Goal: Information Seeking & Learning: Check status

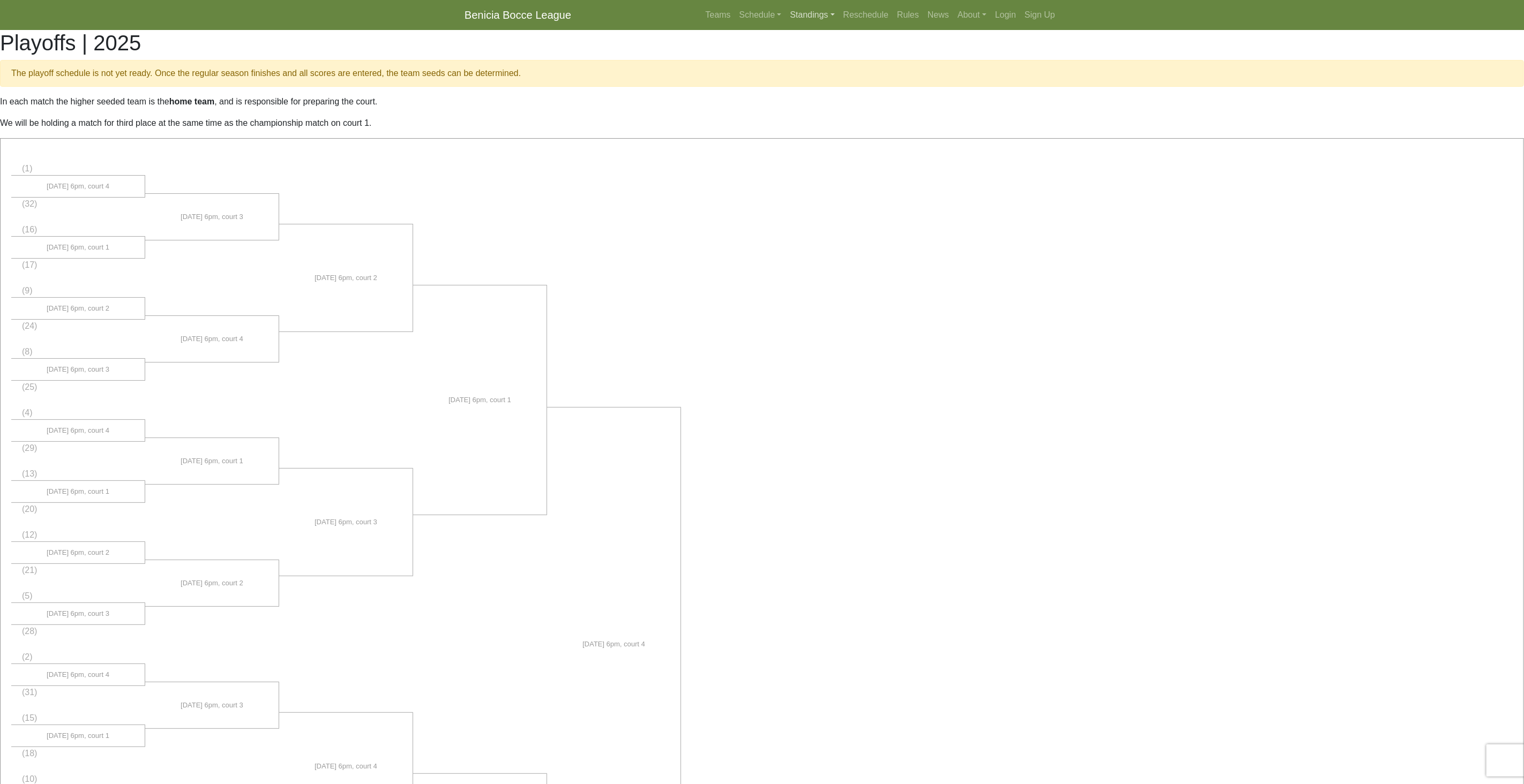
click at [810, 17] on link "Standings" at bounding box center [812, 15] width 53 height 21
click at [816, 73] on link "[DATE] Night" at bounding box center [828, 73] width 86 height 17
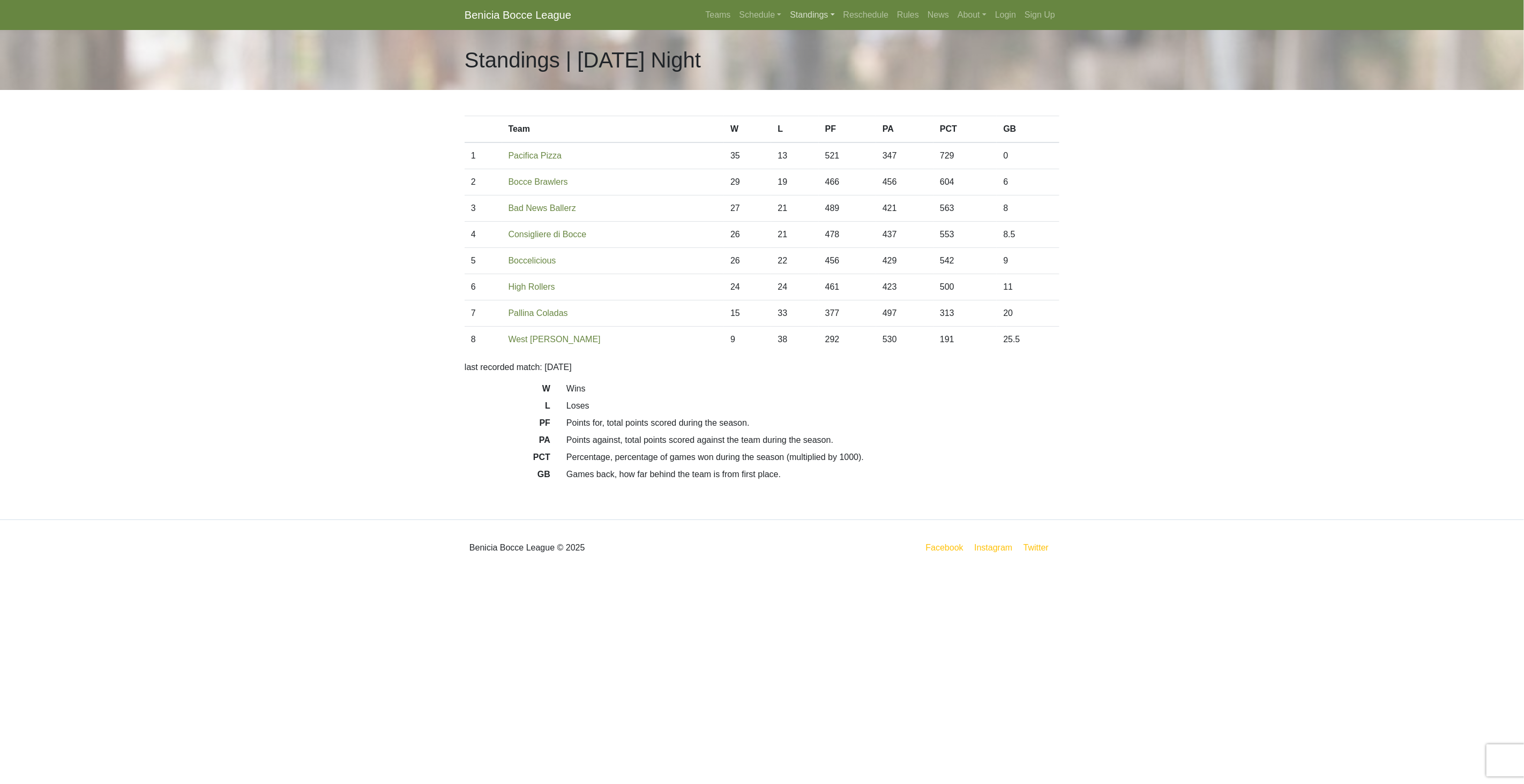
click at [806, 17] on link "Standings" at bounding box center [812, 15] width 53 height 21
click at [812, 54] on link "[DATE] Night" at bounding box center [828, 57] width 86 height 17
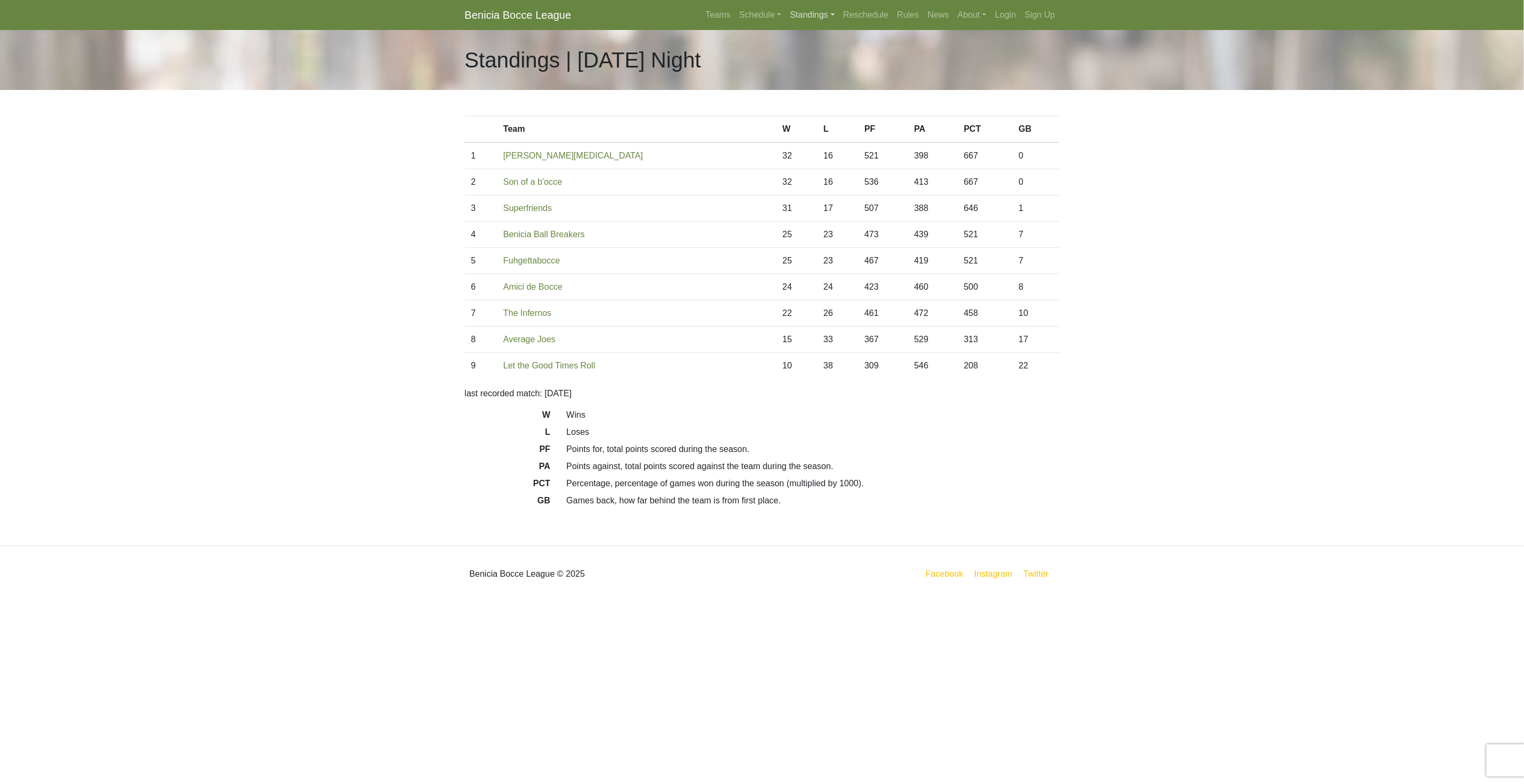
click at [806, 15] on link "Standings" at bounding box center [812, 15] width 53 height 21
click at [810, 42] on link "[DATE] Morning" at bounding box center [828, 40] width 86 height 17
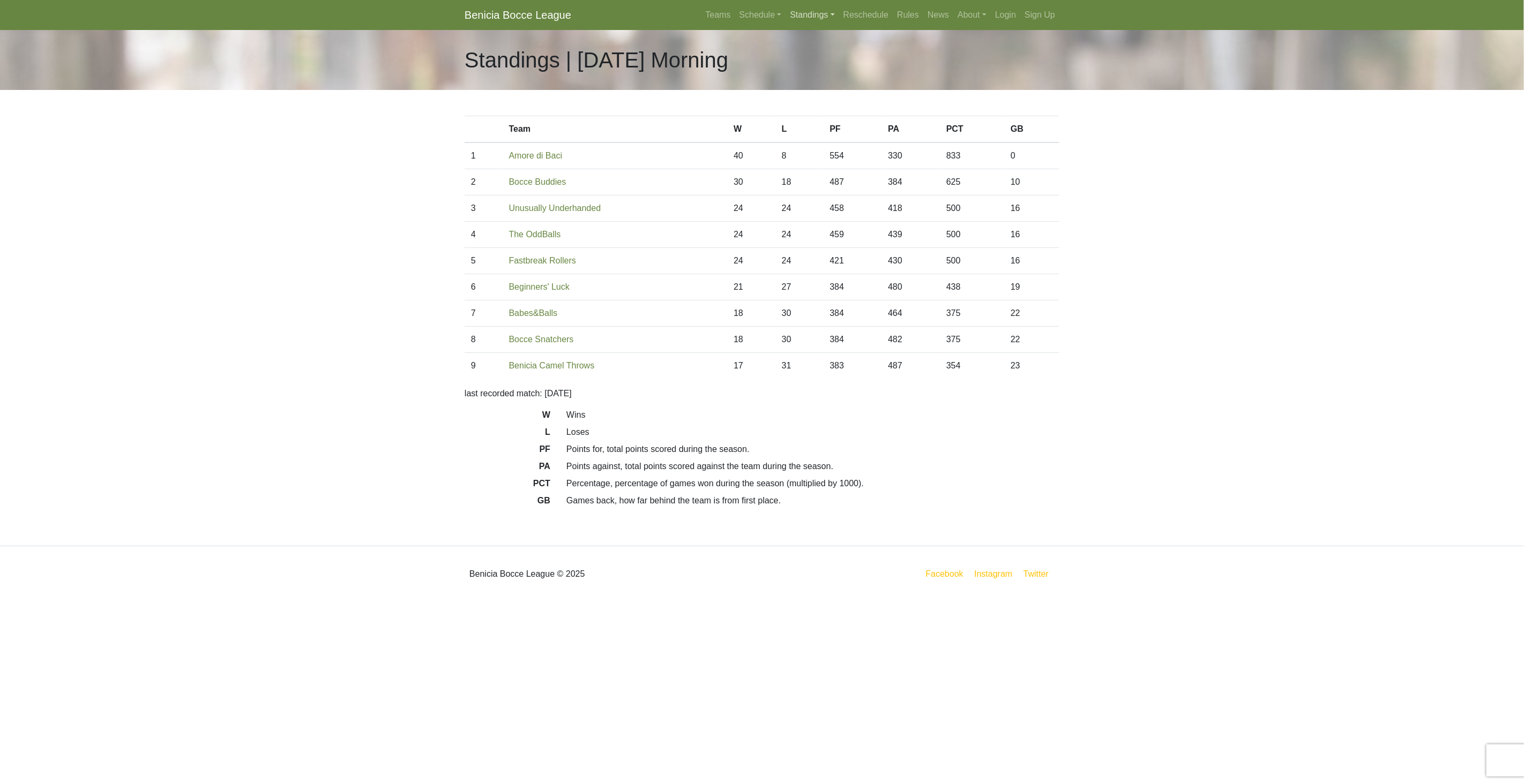
click at [798, 13] on link "Standings" at bounding box center [812, 15] width 53 height 21
click at [812, 94] on link "[DATE] Night" at bounding box center [828, 91] width 86 height 17
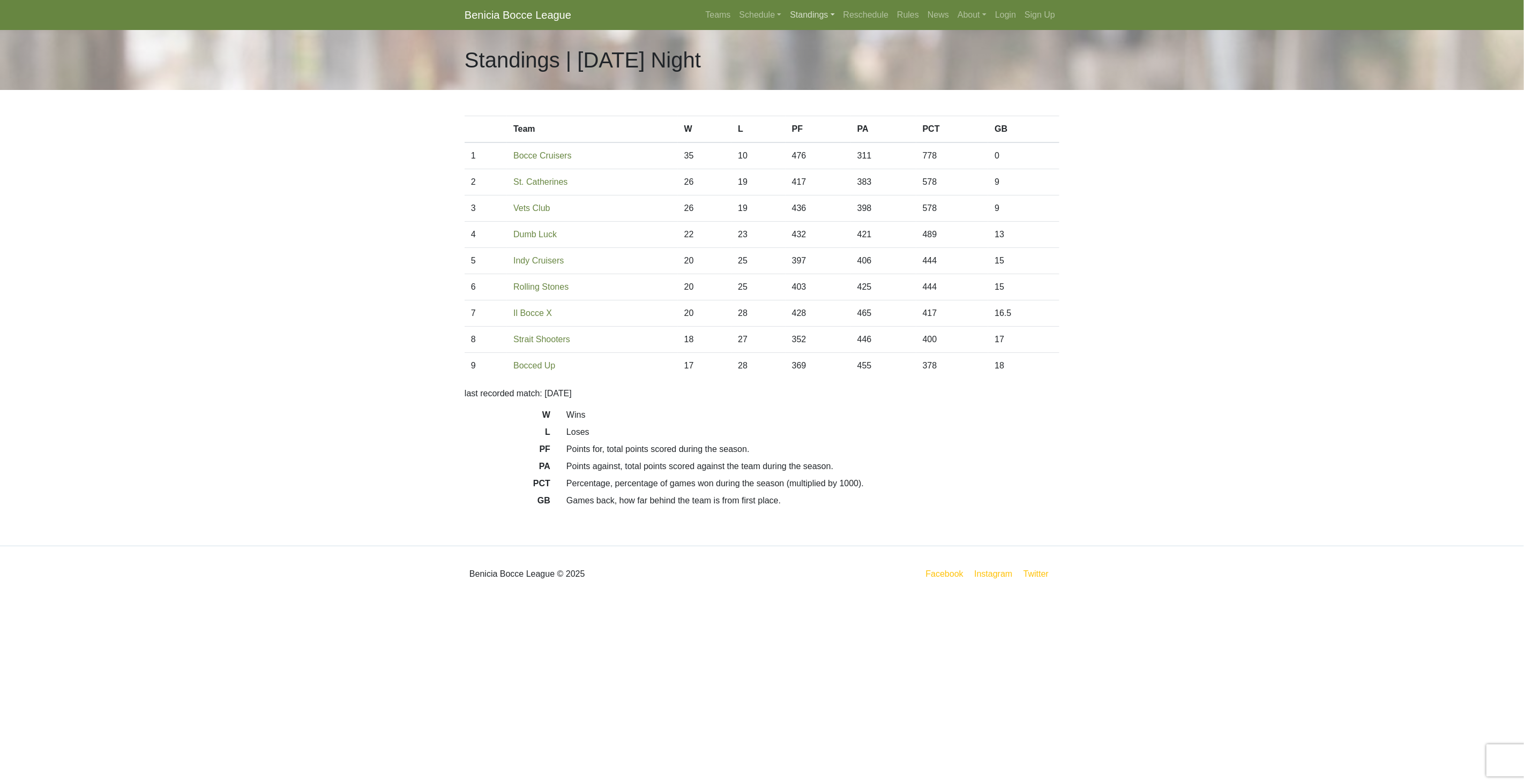
click at [808, 11] on link "Standings" at bounding box center [812, 15] width 53 height 21
click at [815, 111] on link "[DATE] Night" at bounding box center [828, 108] width 86 height 17
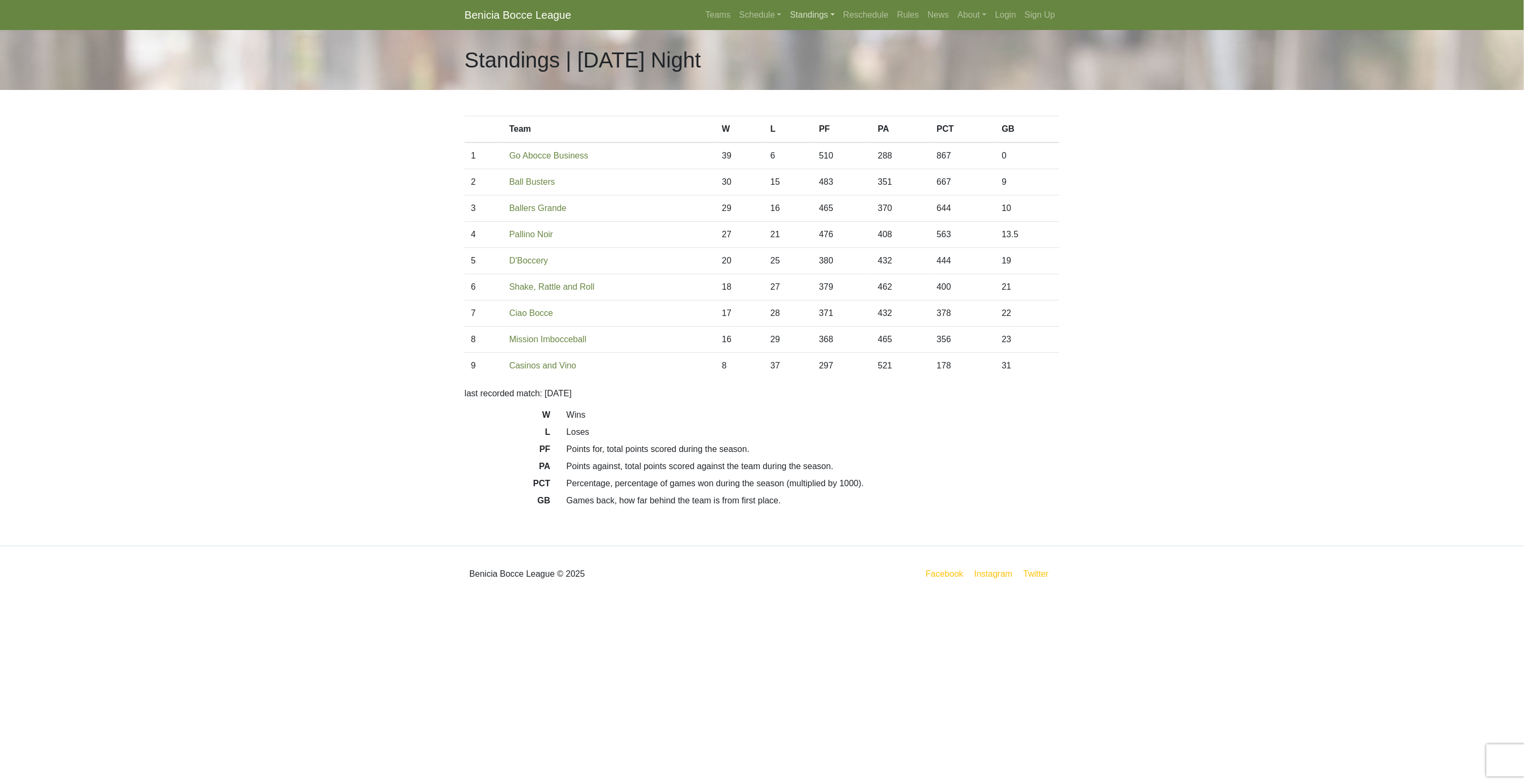
click at [812, 16] on link "Standings" at bounding box center [812, 15] width 53 height 21
click at [823, 121] on link "[DATE] Night" at bounding box center [828, 126] width 86 height 17
click at [803, 19] on link "Standings" at bounding box center [812, 15] width 53 height 21
click at [817, 139] on link "[DATE] Night" at bounding box center [828, 142] width 86 height 17
